Goal: Task Accomplishment & Management: Manage account settings

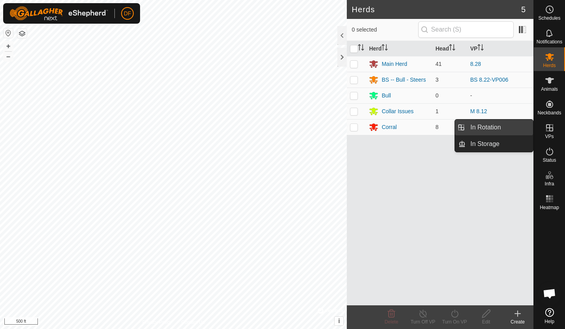
click at [494, 129] on link "In Rotation" at bounding box center [500, 128] width 68 height 16
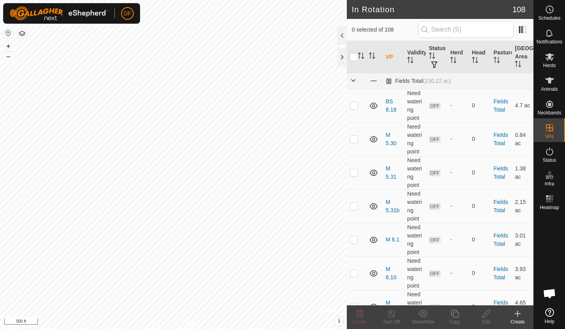
checkbox input "true"
click at [455, 315] on icon at bounding box center [455, 313] width 10 height 9
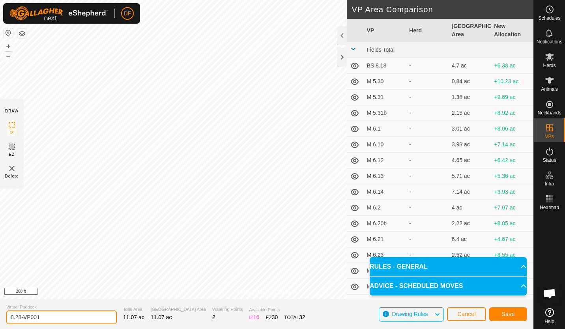
drag, startPoint x: 56, startPoint y: 318, endPoint x: -2, endPoint y: 327, distance: 58.3
click at [0, 327] on html "DF Schedules Notifications Herds Animals Neckbands VPs Status Infra Heatmap Hel…" at bounding box center [282, 164] width 565 height 329
type input "8"
type input "m"
type input "M 8.31"
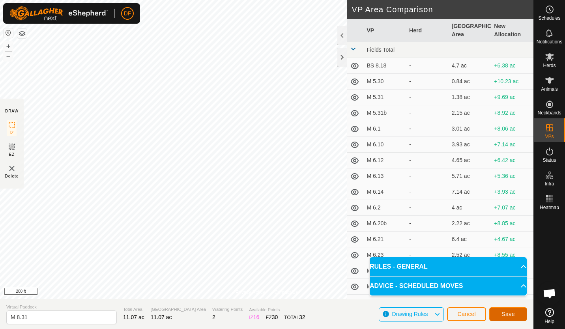
click at [506, 316] on span "Save" at bounding box center [508, 314] width 13 height 6
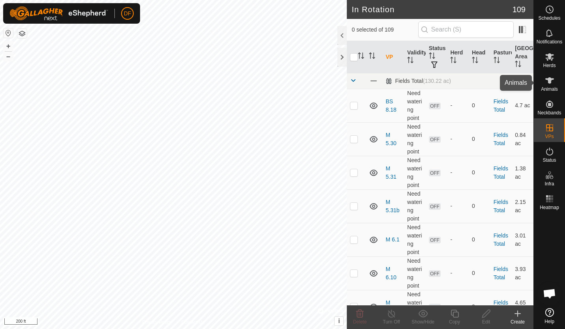
click at [550, 62] on es-mob-svg-icon at bounding box center [550, 57] width 14 height 13
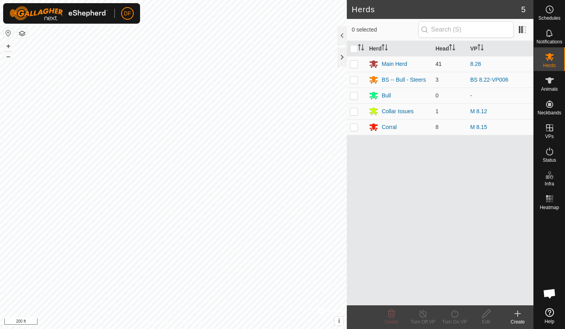
click at [354, 63] on p-checkbox at bounding box center [354, 64] width 8 height 6
checkbox input "true"
click at [423, 316] on icon at bounding box center [423, 313] width 10 height 9
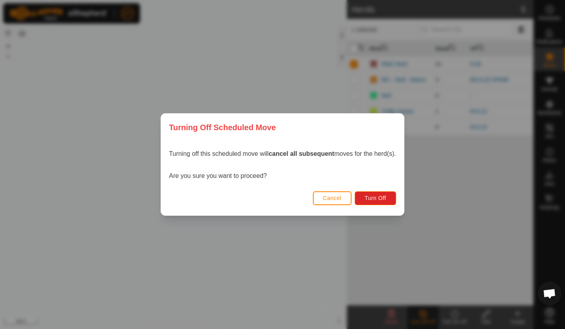
click at [259, 49] on div "Turning Off Scheduled Move Turning off this scheduled move will cancel all subs…" at bounding box center [282, 164] width 565 height 329
click at [337, 198] on span "Cancel" at bounding box center [332, 198] width 19 height 6
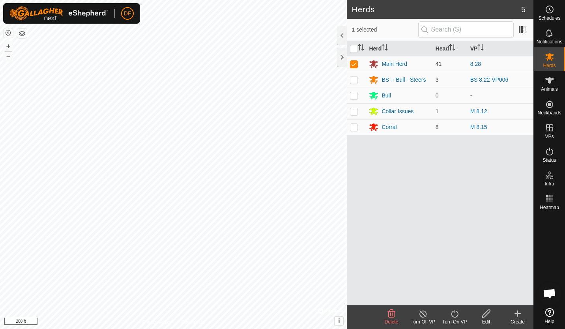
click at [457, 311] on icon at bounding box center [454, 314] width 7 height 8
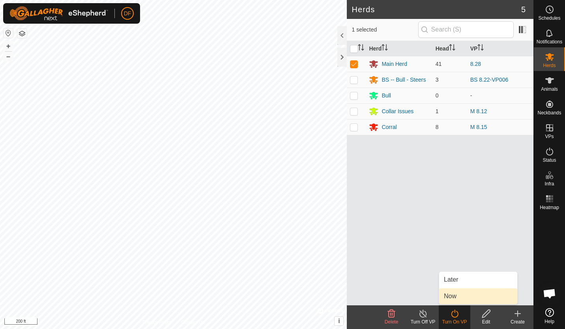
click at [450, 297] on link "Now" at bounding box center [478, 297] width 78 height 16
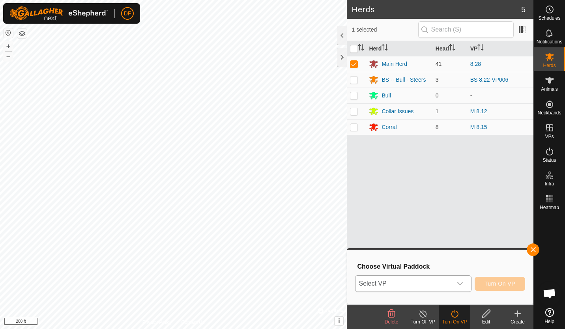
click at [460, 283] on icon "dropdown trigger" at bounding box center [460, 284] width 6 height 6
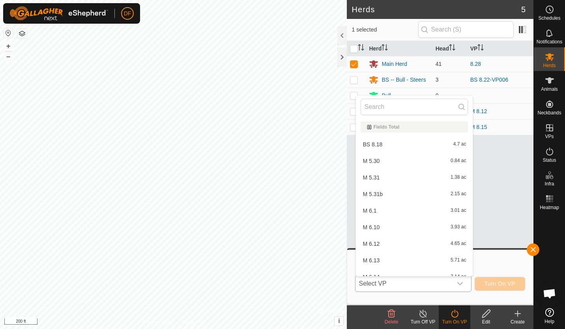
scroll to position [9, 0]
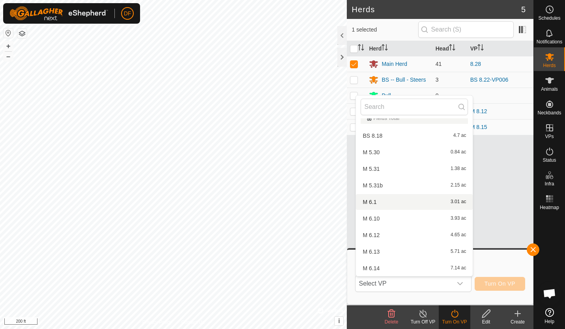
drag, startPoint x: 469, startPoint y: 135, endPoint x: 471, endPoint y: 139, distance: 4.8
click at [471, 139] on body "DF Schedules Notifications Herds Animals Neckbands VPs Status Infra Heatmap Hel…" at bounding box center [282, 164] width 565 height 329
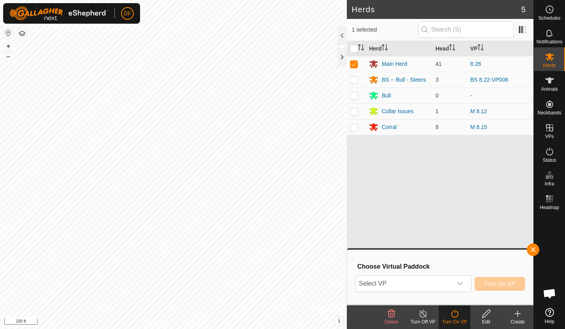
type input "["
click at [461, 283] on icon "dropdown trigger" at bounding box center [460, 284] width 6 height 6
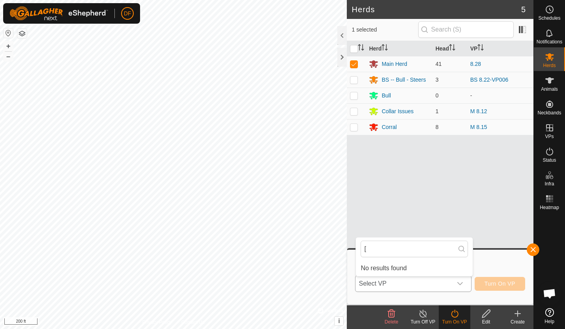
click at [458, 283] on div "dropdown trigger" at bounding box center [460, 284] width 16 height 16
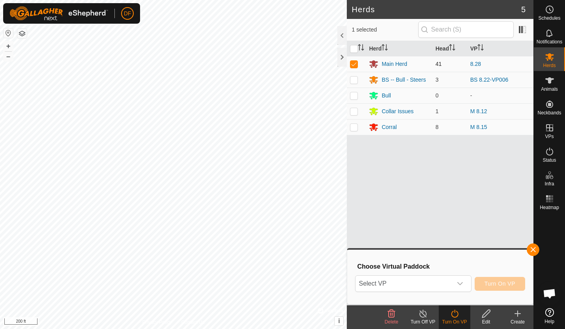
click at [355, 66] on p-checkbox at bounding box center [354, 64] width 8 height 6
checkbox input "true"
click at [461, 281] on icon "dropdown trigger" at bounding box center [460, 284] width 6 height 6
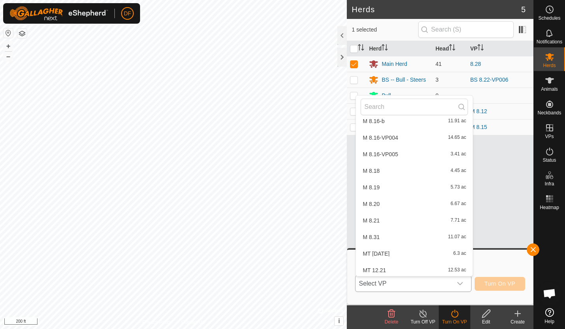
scroll to position [1703, 0]
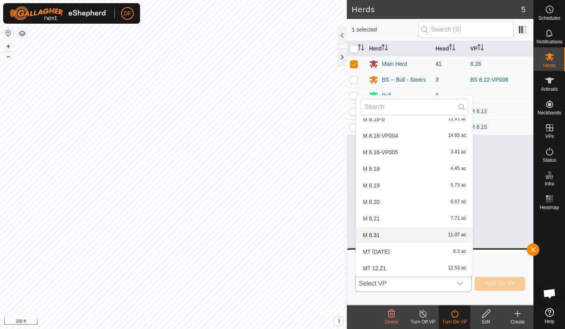
click at [370, 238] on li "M 8.31 11.07 ac" at bounding box center [414, 235] width 117 height 16
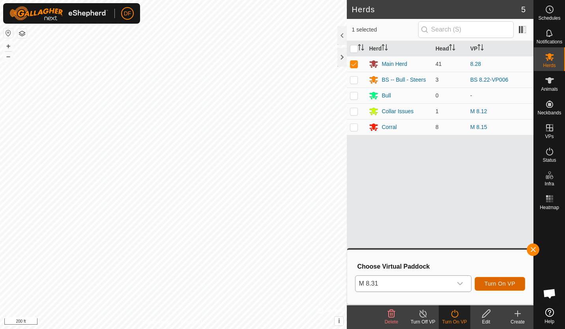
click at [501, 283] on span "Turn On VP" at bounding box center [500, 284] width 31 height 6
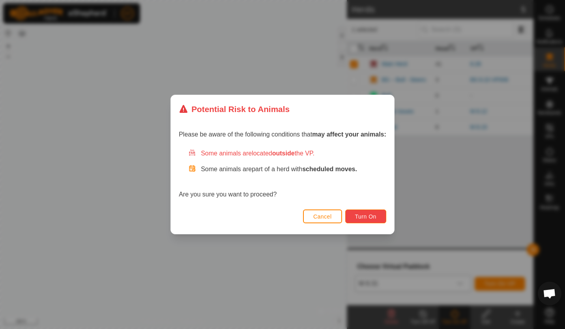
click at [370, 214] on span "Turn On" at bounding box center [365, 217] width 21 height 6
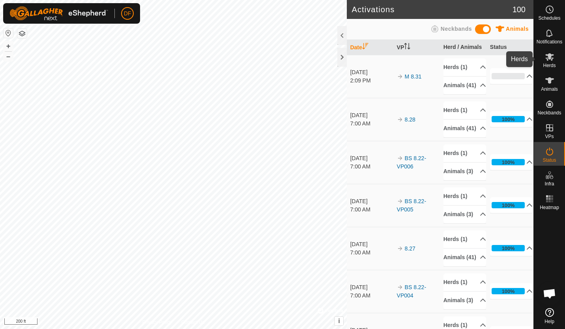
click at [547, 60] on icon at bounding box center [550, 57] width 9 height 8
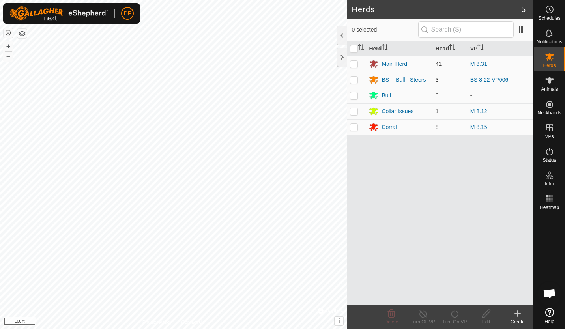
click at [481, 80] on link "BS 8.22-VP006" at bounding box center [490, 80] width 38 height 6
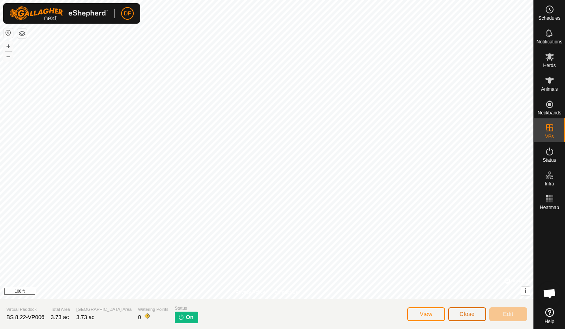
click at [464, 313] on span "Close" at bounding box center [467, 314] width 15 height 6
